Goal: Task Accomplishment & Management: Complete application form

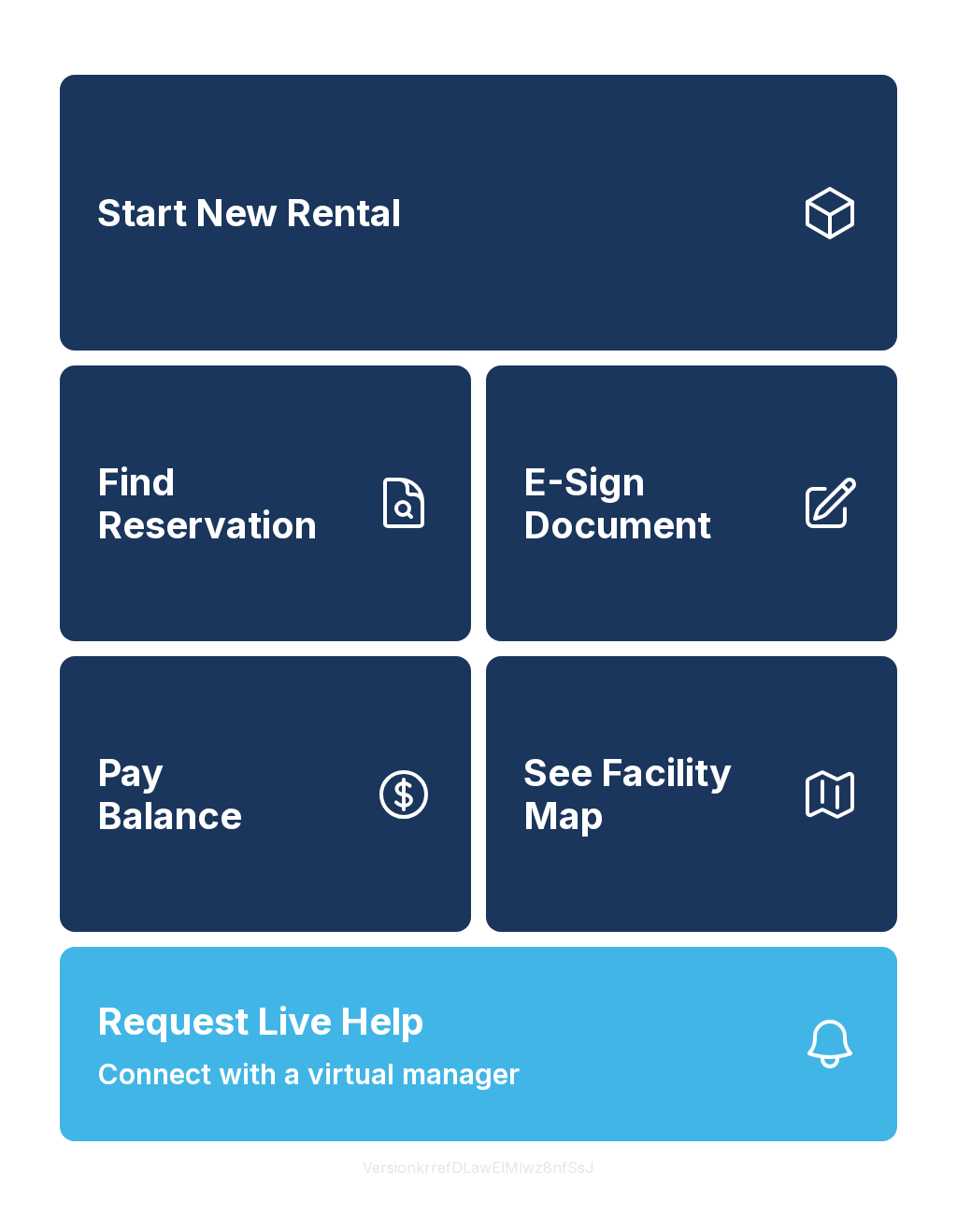
click at [461, 1060] on span "Request Live Help Connect with a virtual manager" at bounding box center [308, 1044] width 422 height 102
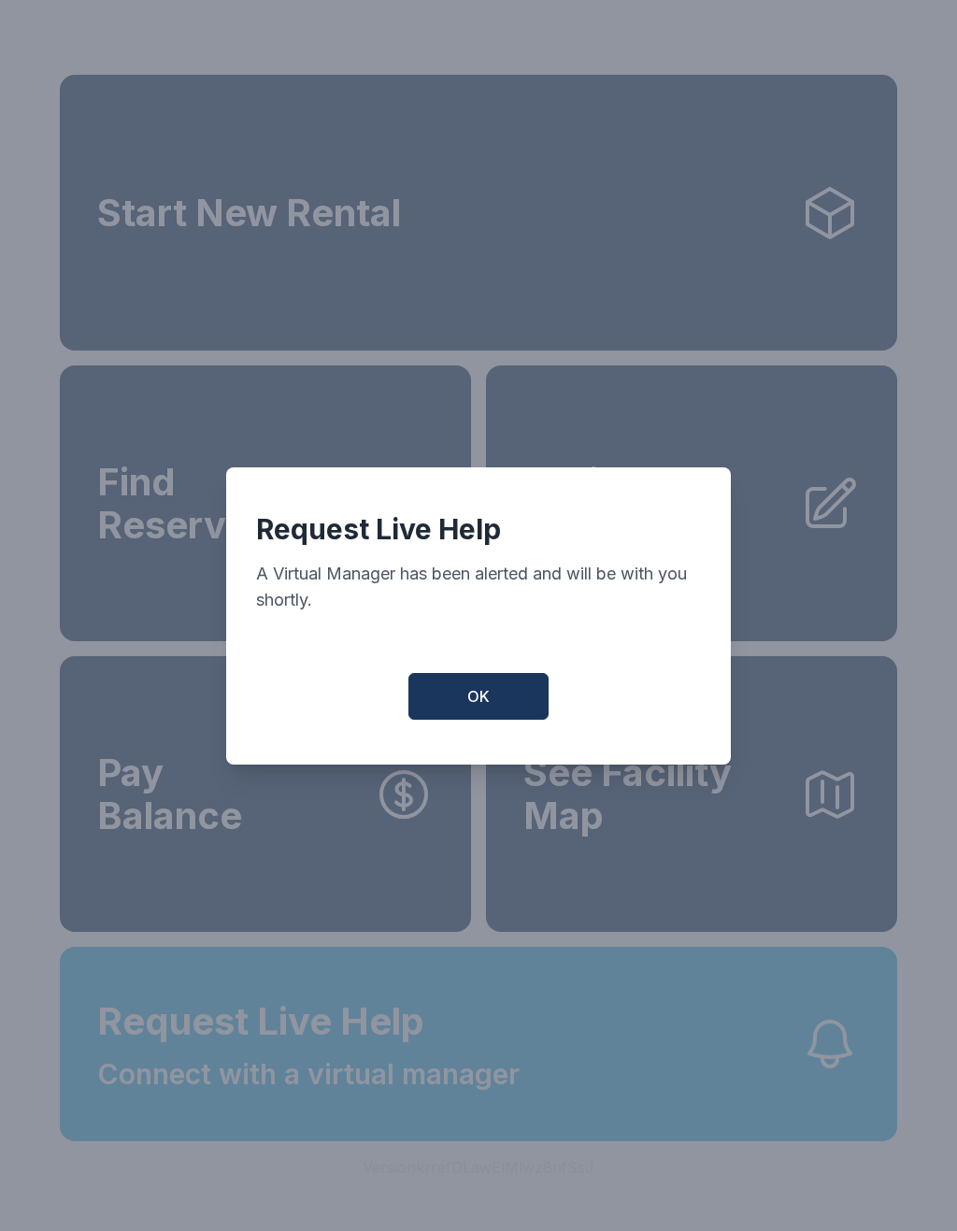
click at [490, 702] on button "OK" at bounding box center [478, 696] width 140 height 47
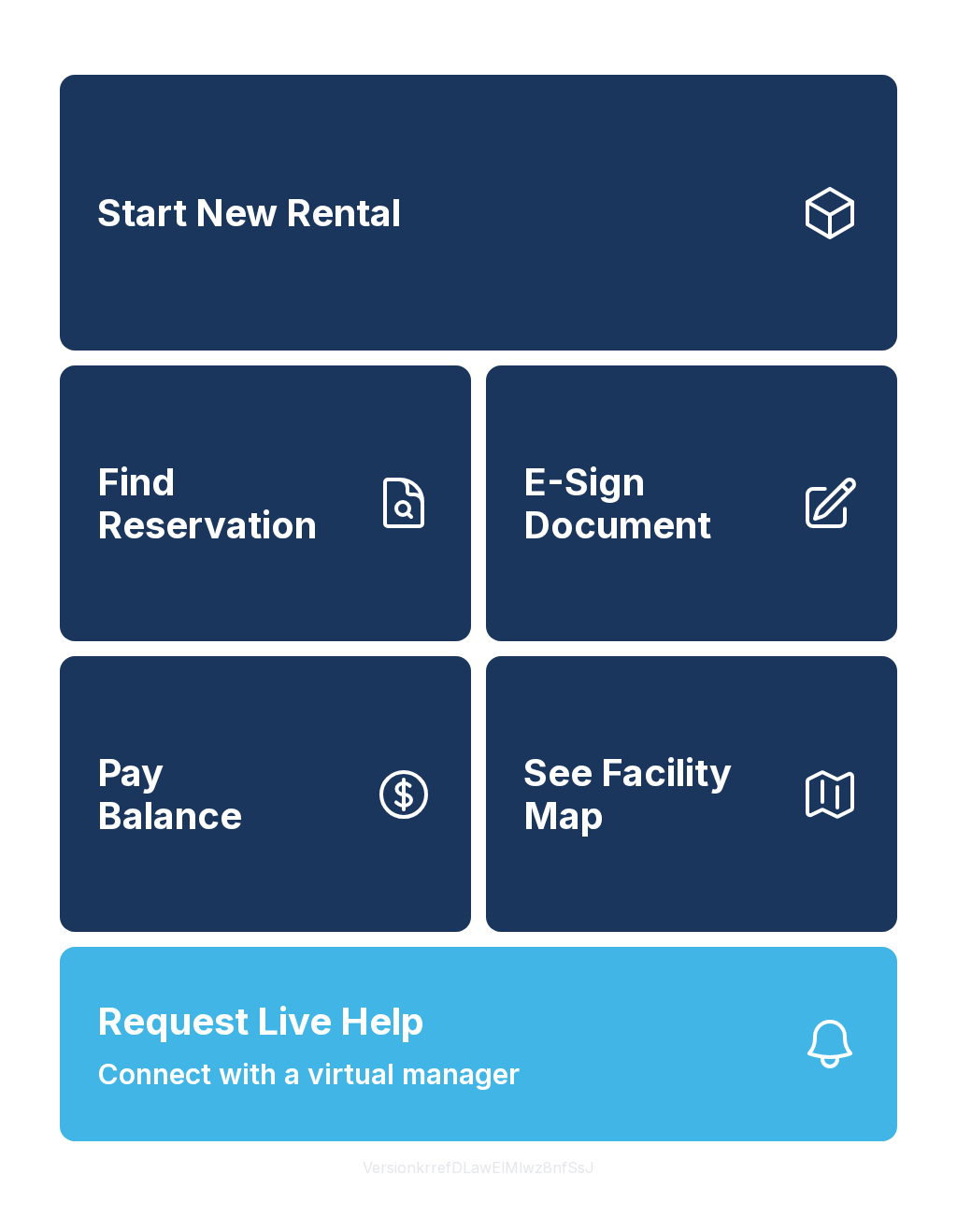
click at [437, 1092] on span "Request Live Help Connect with a virtual manager" at bounding box center [308, 1044] width 422 height 102
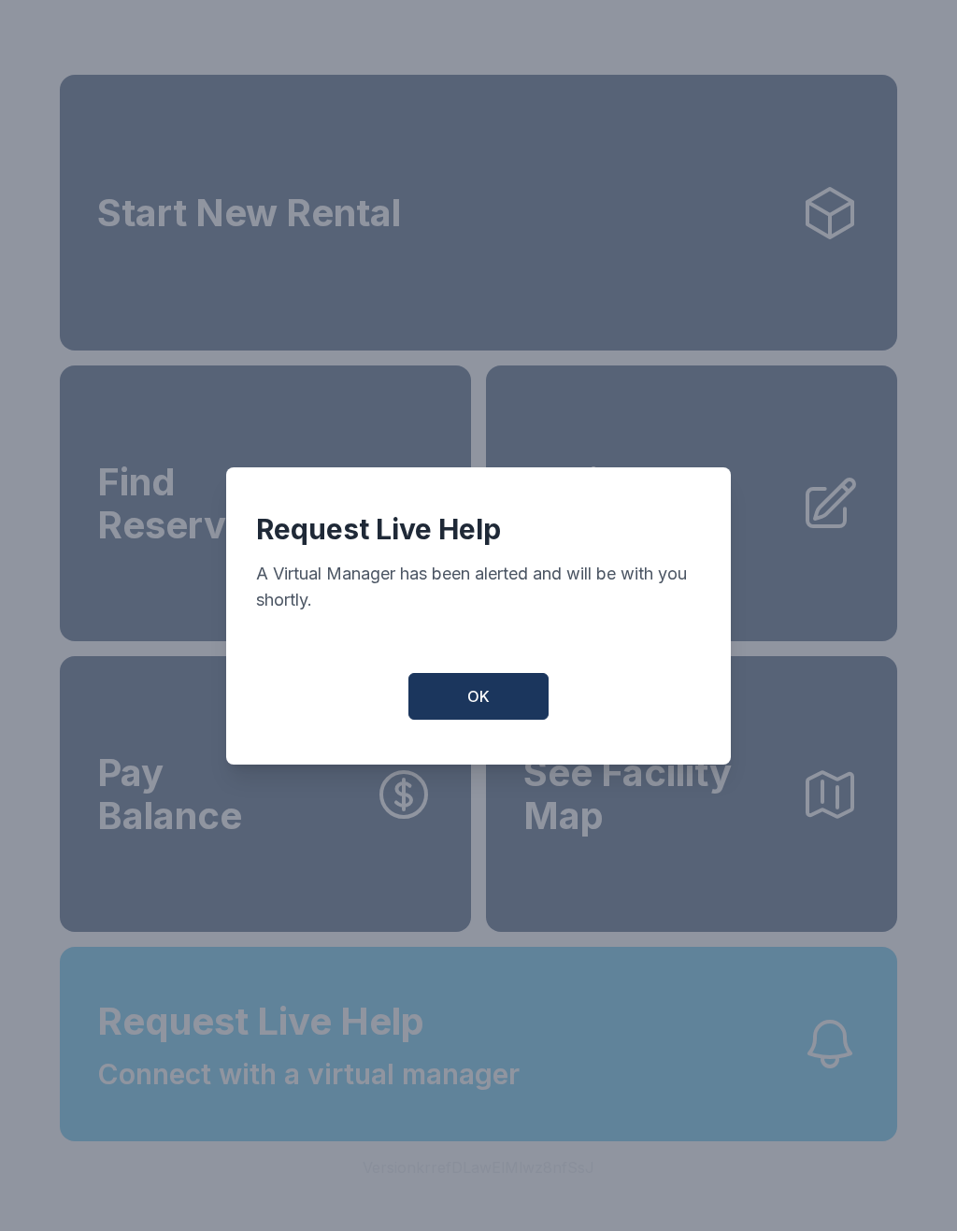
click at [477, 707] on span "OK" at bounding box center [478, 696] width 22 height 22
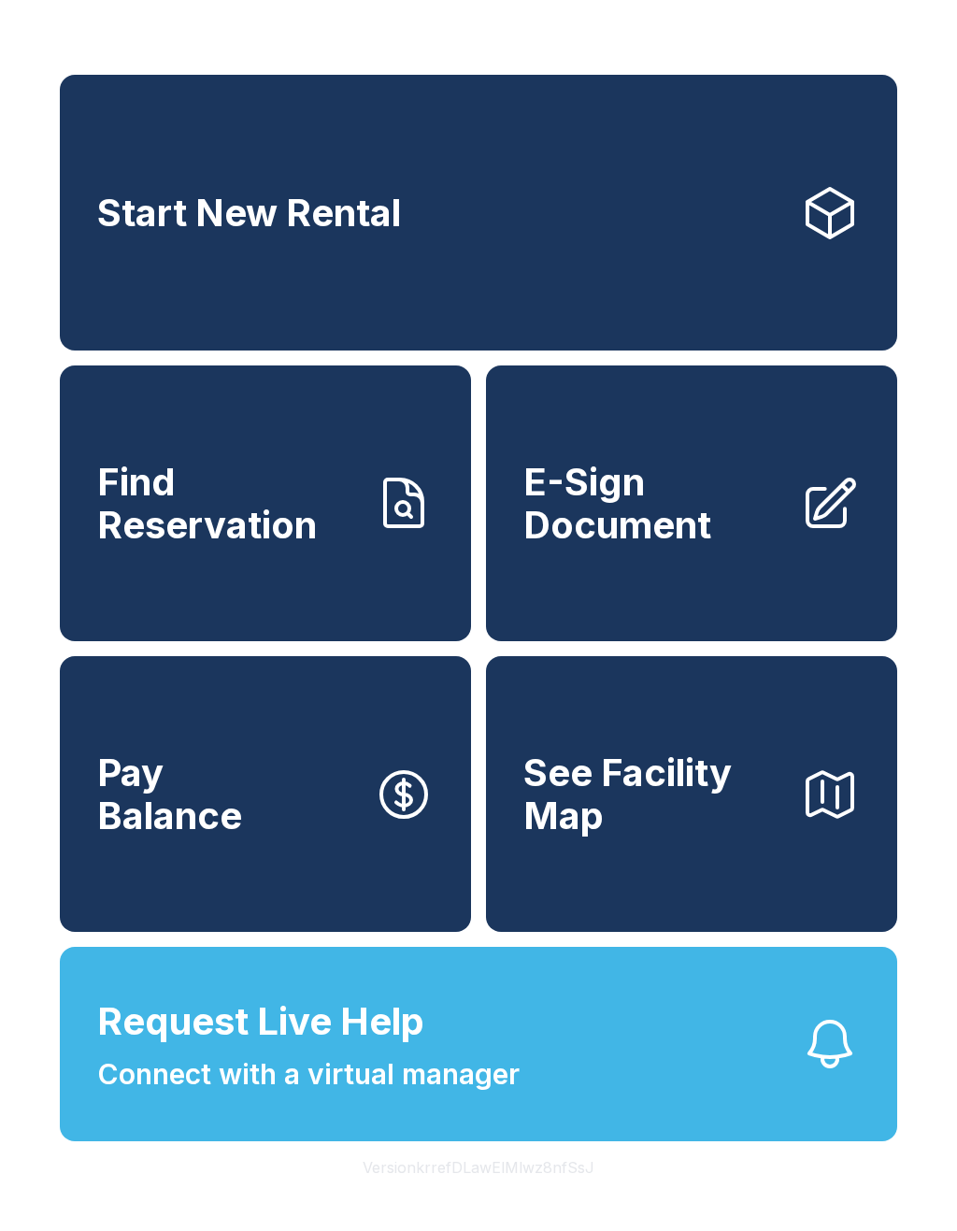
click at [655, 538] on span "E-Sign Document" at bounding box center [654, 503] width 262 height 85
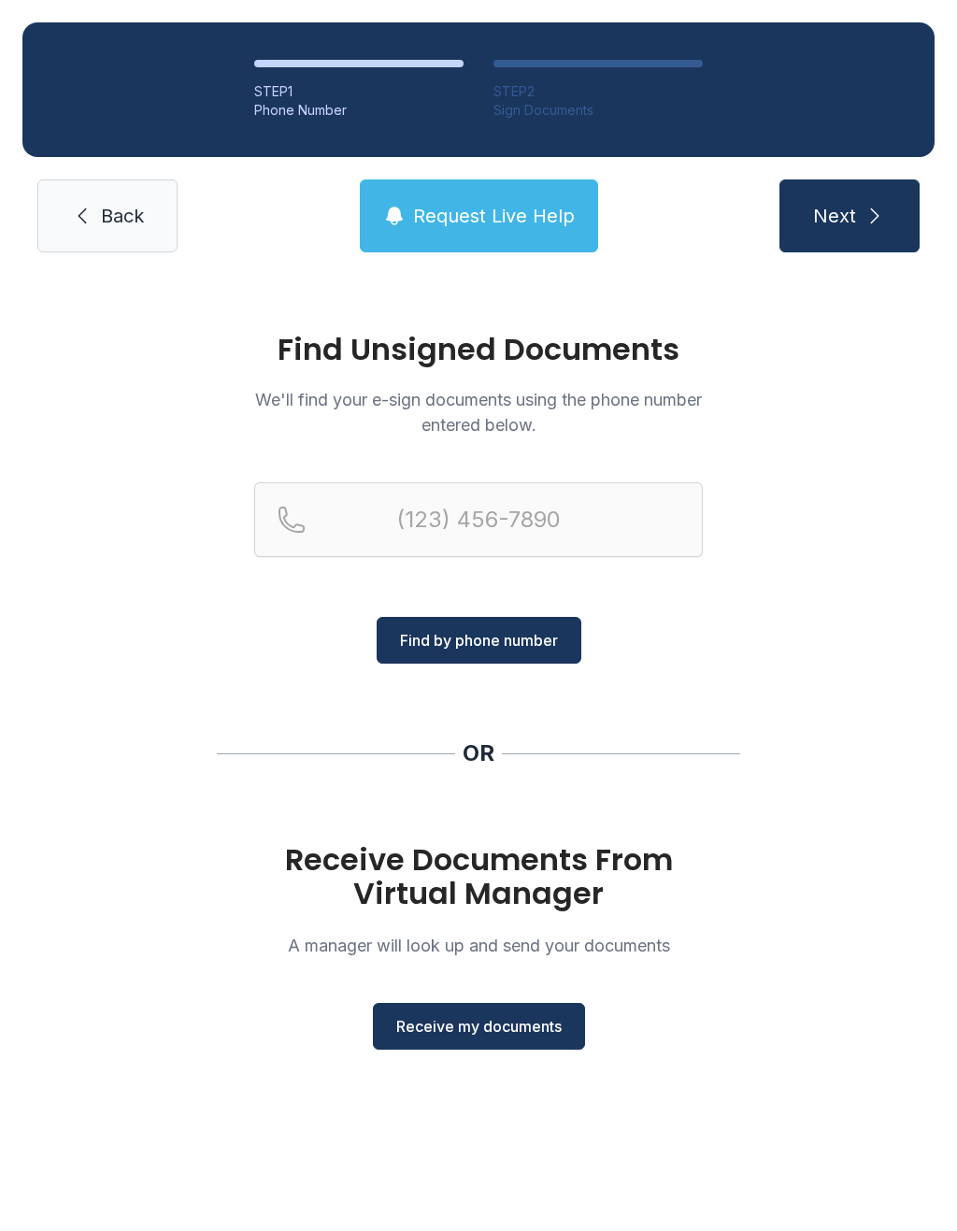
click at [457, 1032] on span "Receive my documents" at bounding box center [478, 1026] width 165 height 22
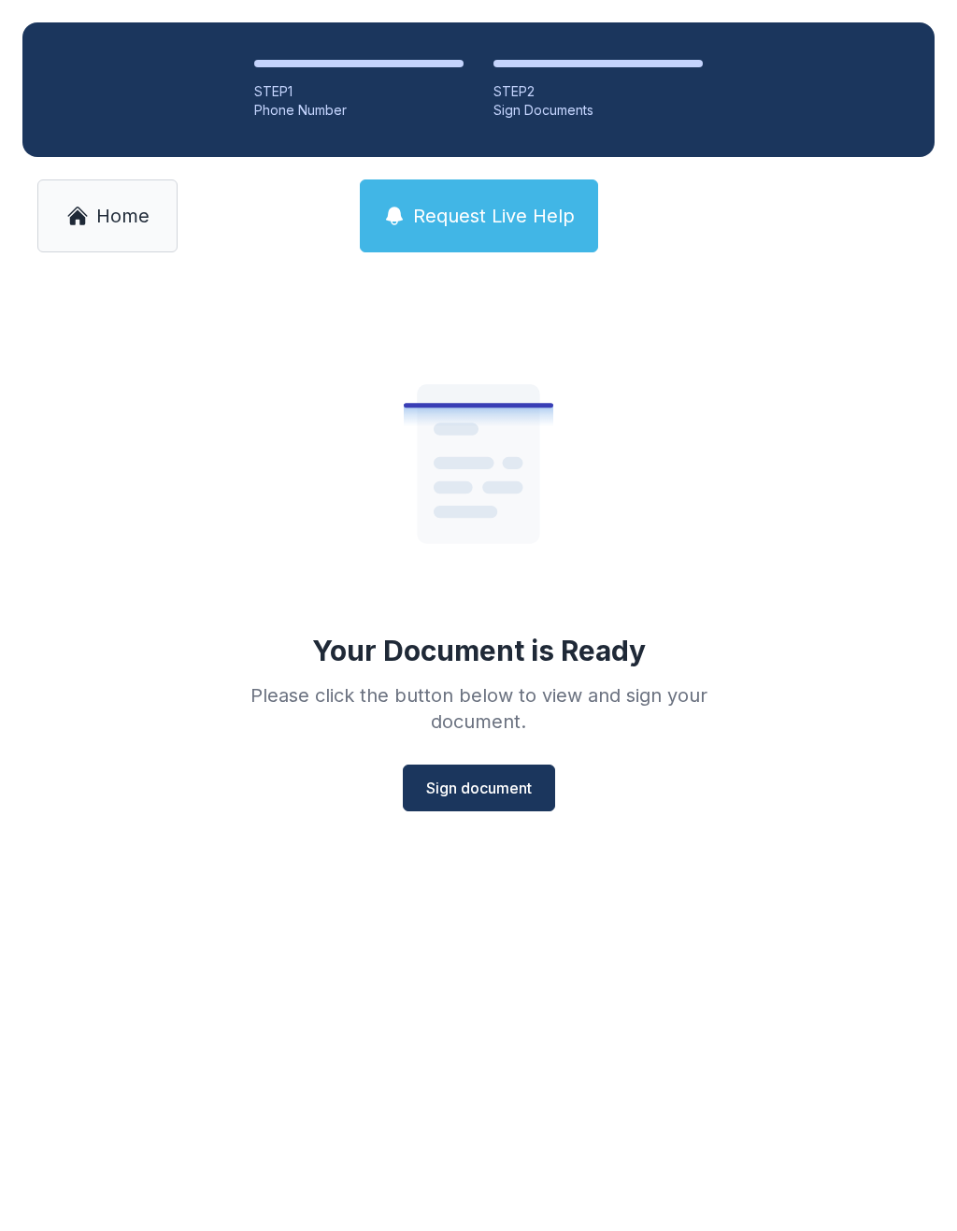
click at [480, 789] on span "Sign document" at bounding box center [479, 788] width 106 height 22
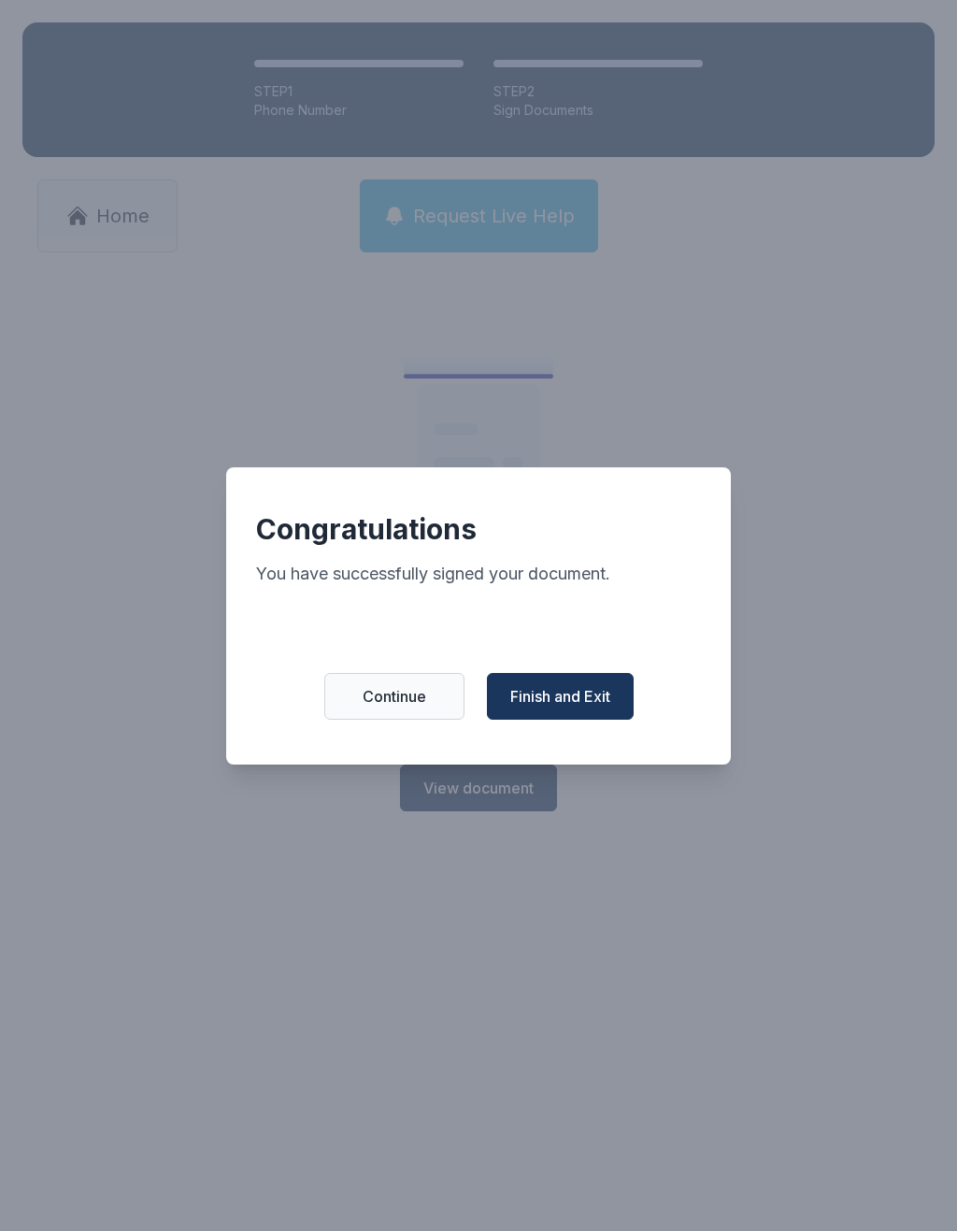
click at [561, 689] on button "Finish and Exit" at bounding box center [560, 696] width 147 height 47
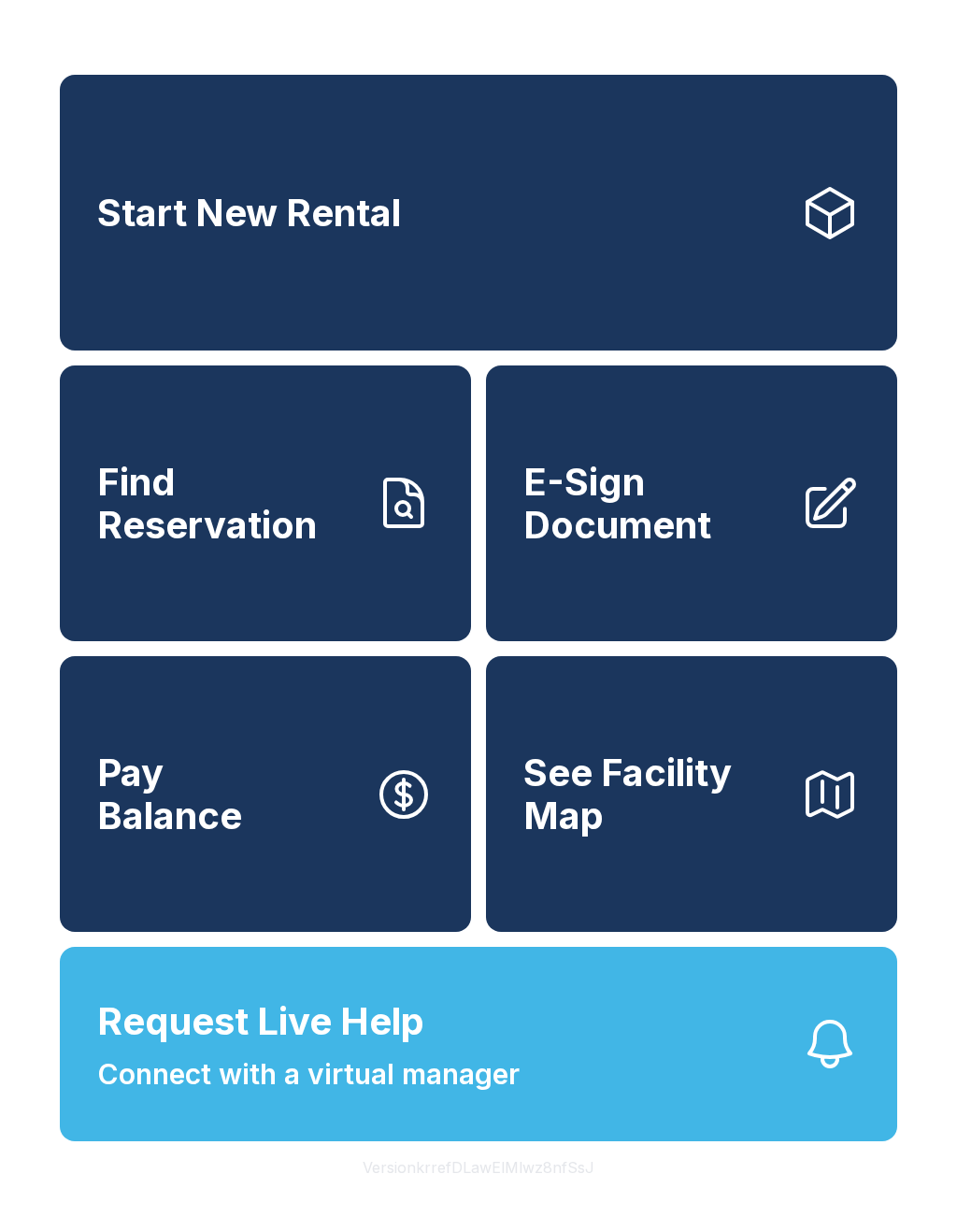
click at [644, 541] on span "E-Sign Document" at bounding box center [654, 503] width 262 height 85
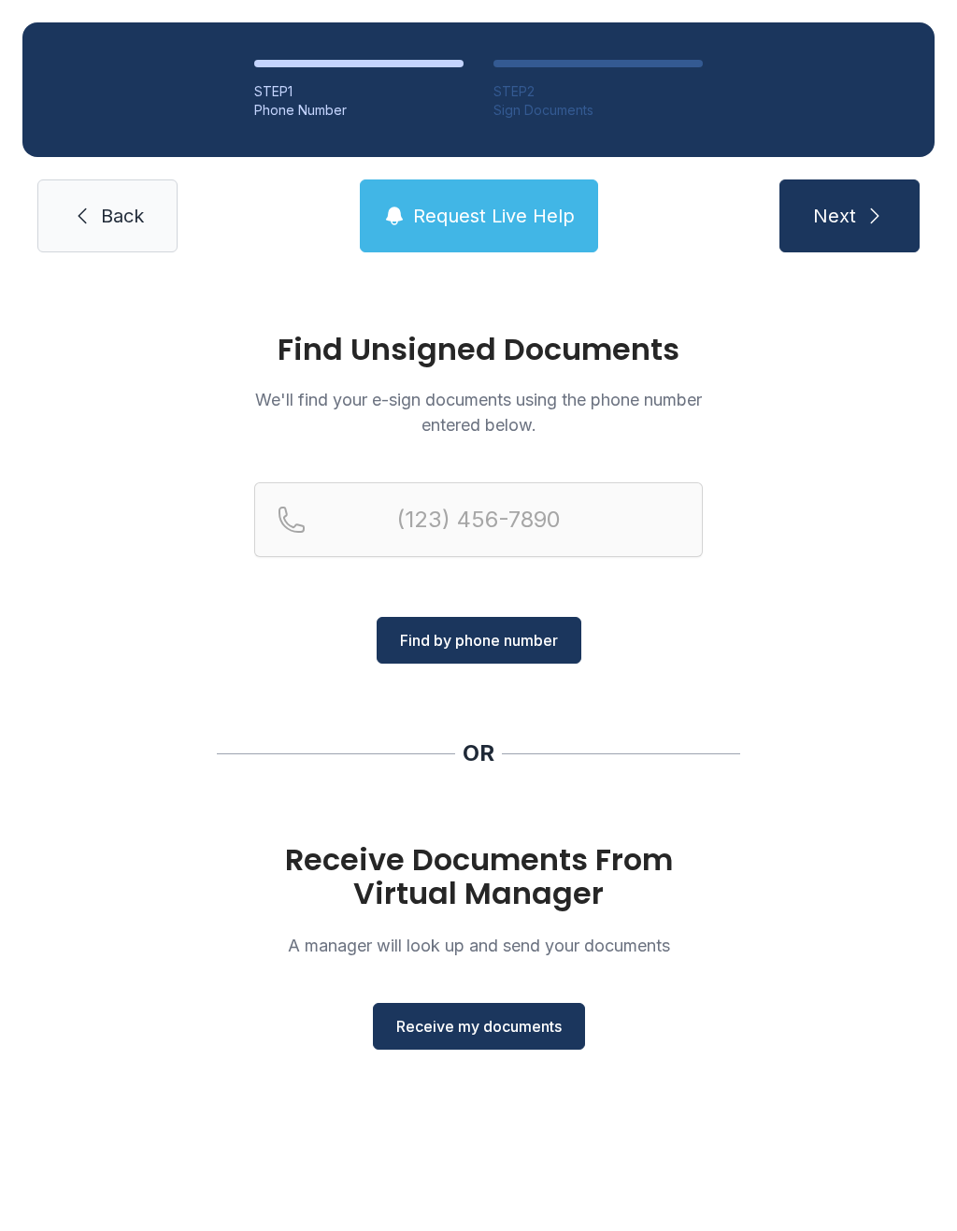
click at [479, 1022] on span "Receive my documents" at bounding box center [478, 1026] width 165 height 22
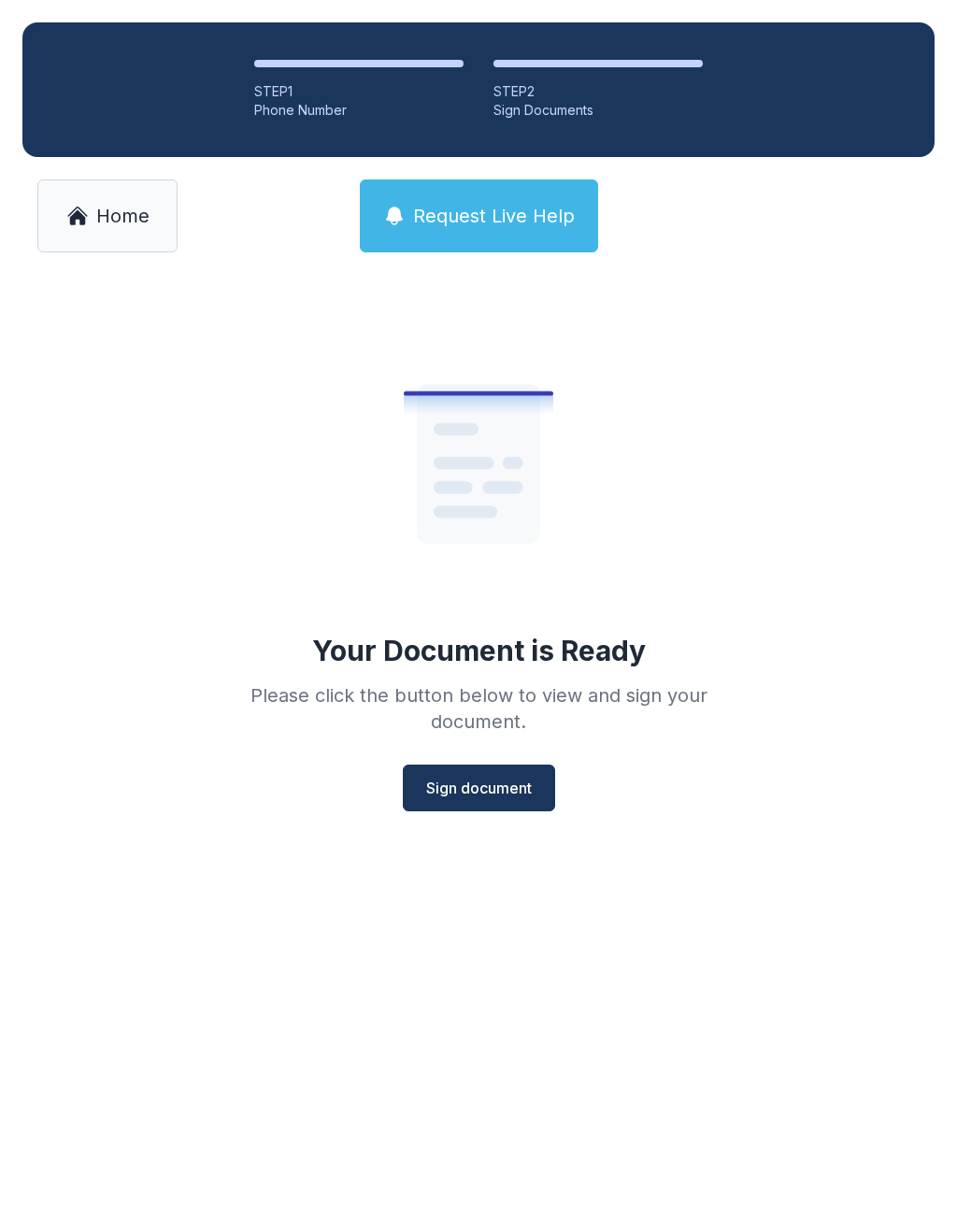
click at [496, 779] on span "Sign document" at bounding box center [479, 788] width 106 height 22
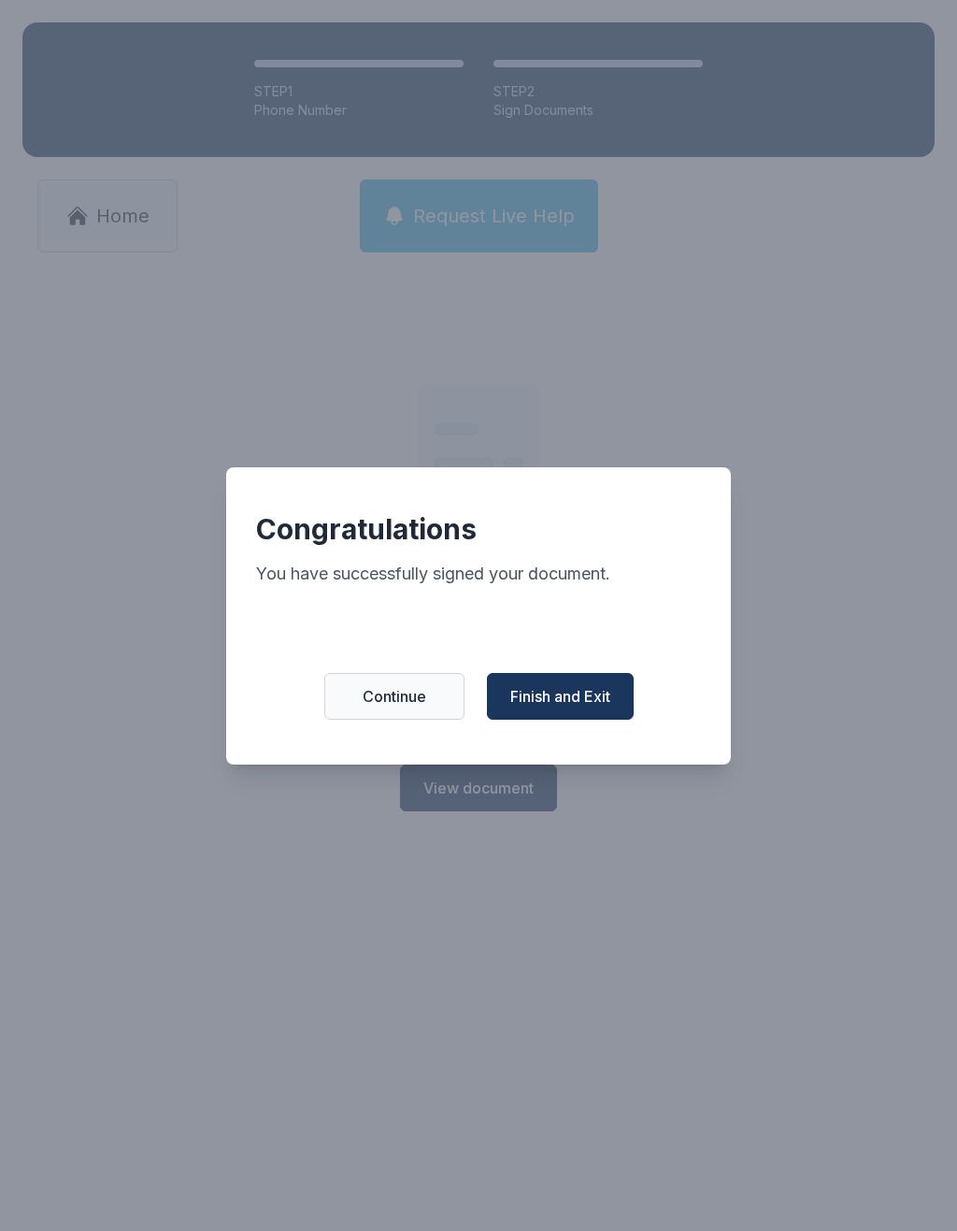
click at [559, 720] on button "Finish and Exit" at bounding box center [560, 696] width 147 height 47
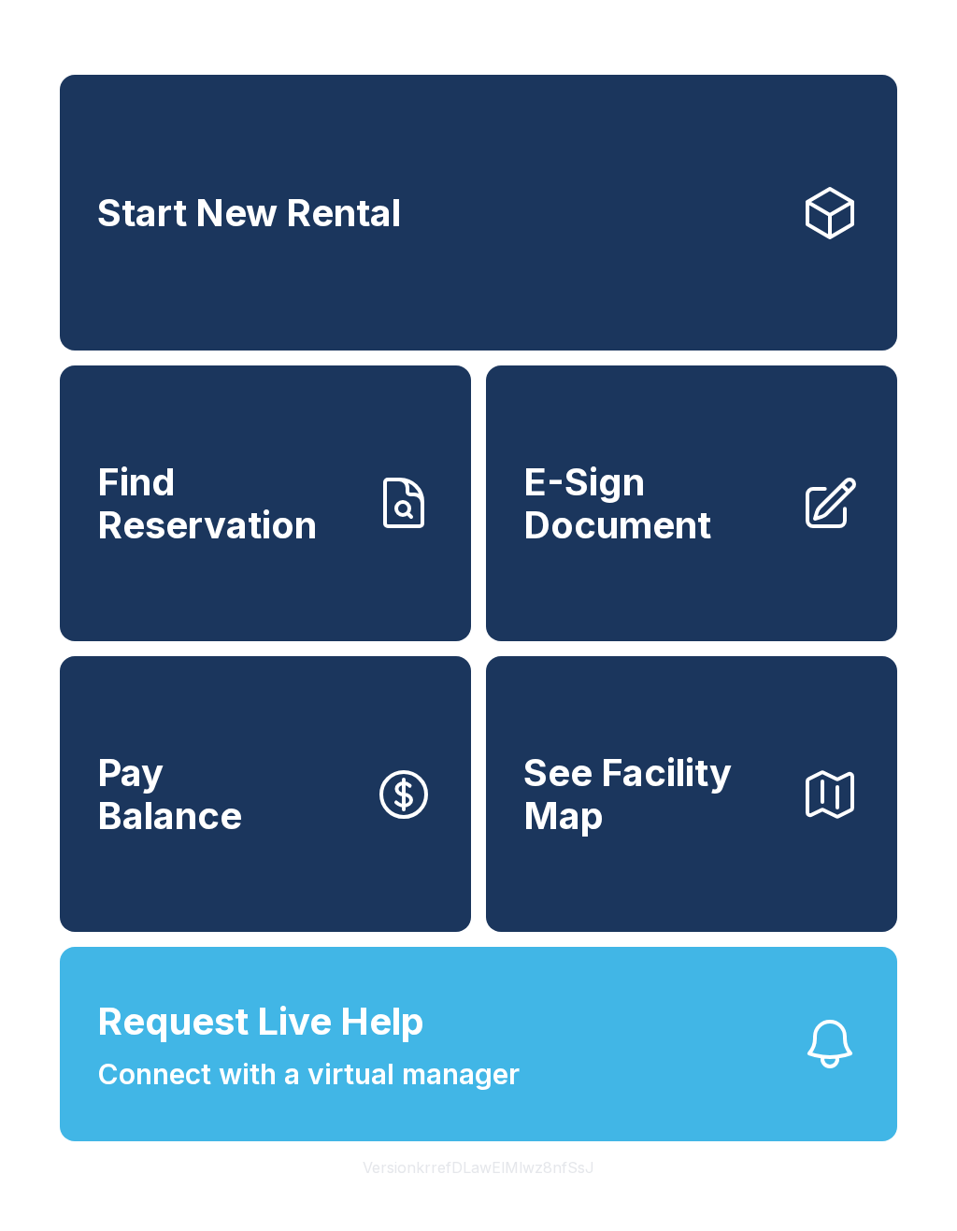
click at [565, 736] on button "See Facility Map" at bounding box center [691, 794] width 411 height 276
